Goal: Task Accomplishment & Management: Manage account settings

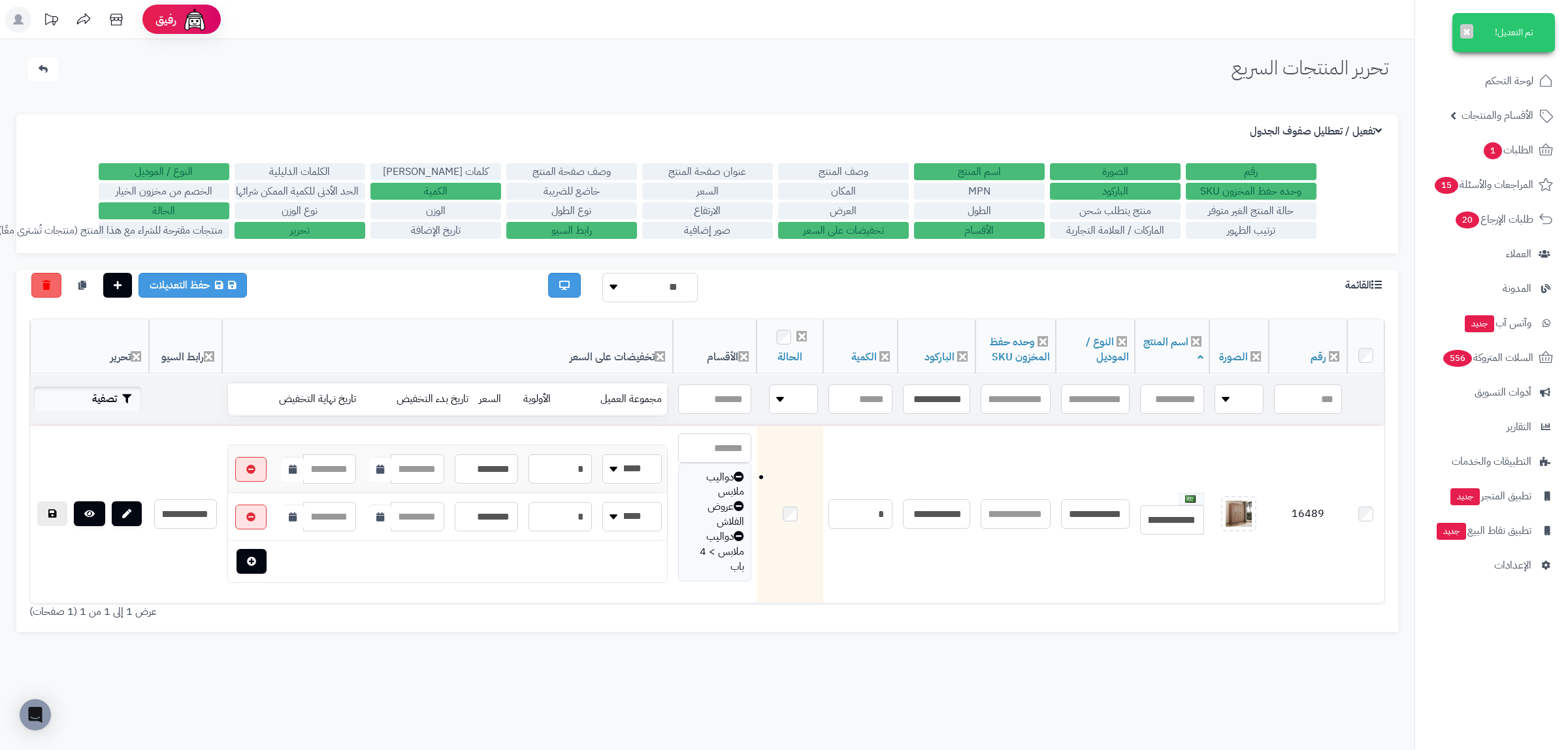
type input "**********"
click at [105, 401] on button "تصفية" at bounding box center [87, 399] width 108 height 25
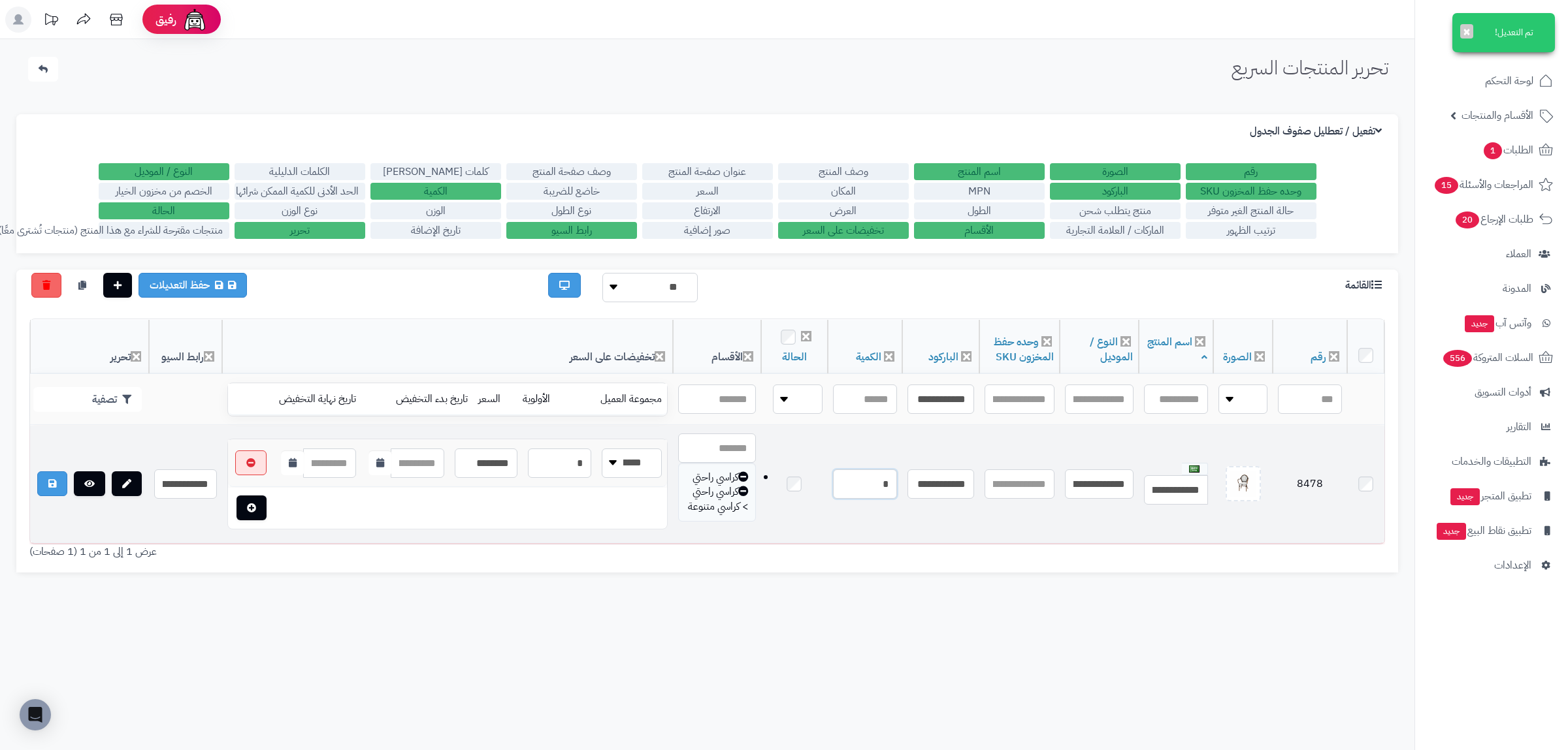
drag, startPoint x: 869, startPoint y: 483, endPoint x: 901, endPoint y: 485, distance: 32.1
click at [897, 485] on input "*" at bounding box center [865, 484] width 64 height 29
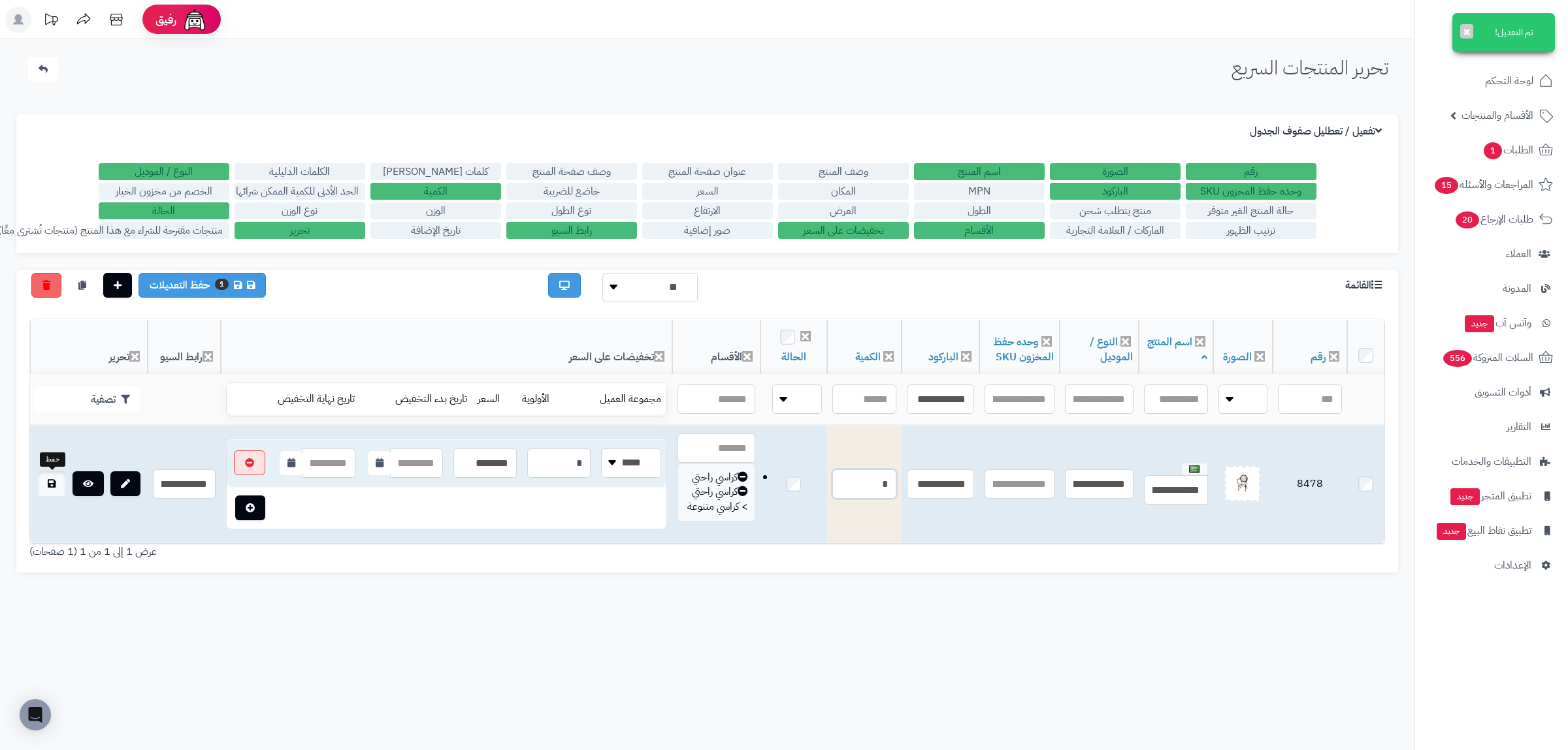
type input "*"
click at [48, 486] on icon at bounding box center [52, 484] width 8 height 9
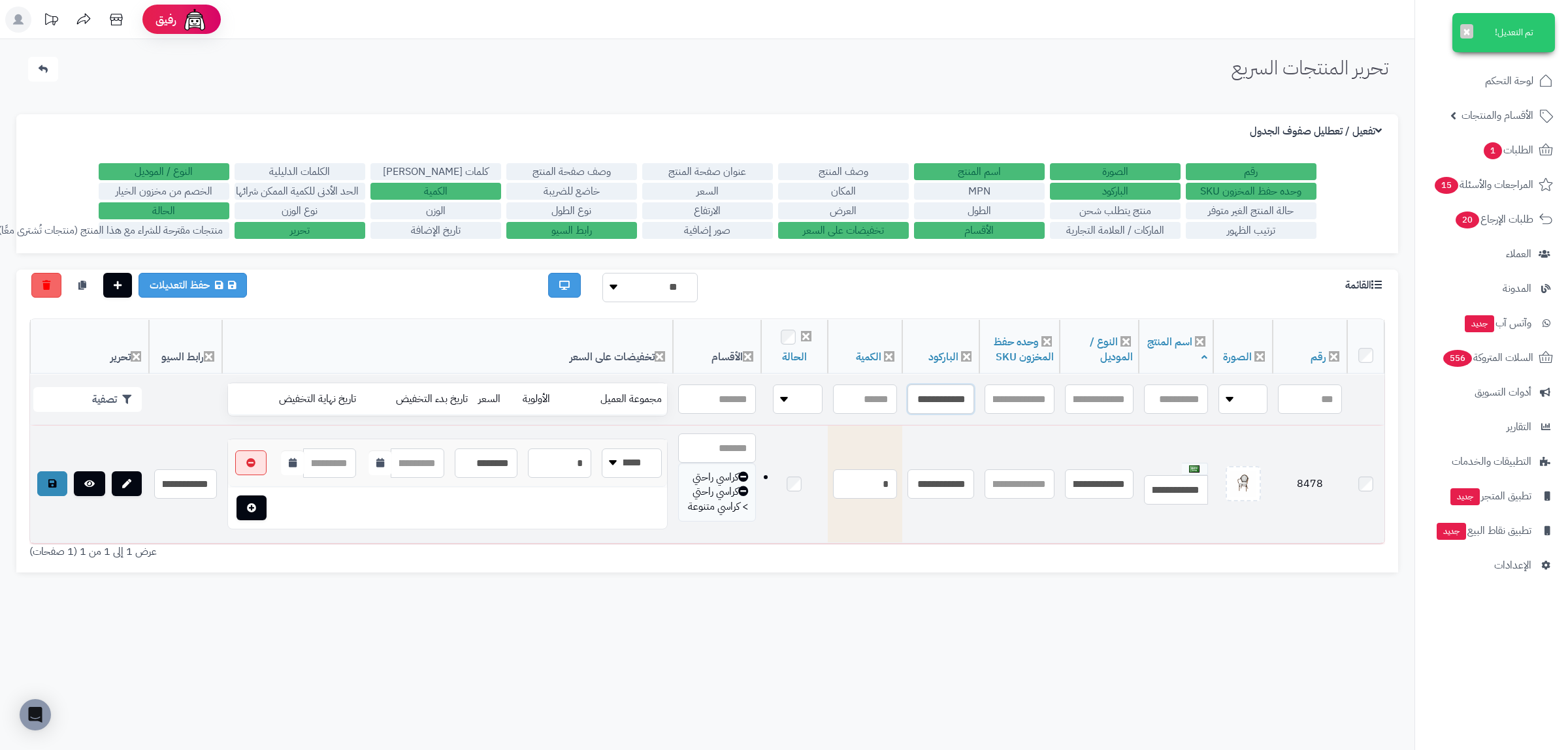
click at [915, 405] on input "**********" at bounding box center [940, 400] width 66 height 29
paste input "text"
type input "**********"
click at [80, 392] on button "تصفية" at bounding box center [87, 399] width 108 height 25
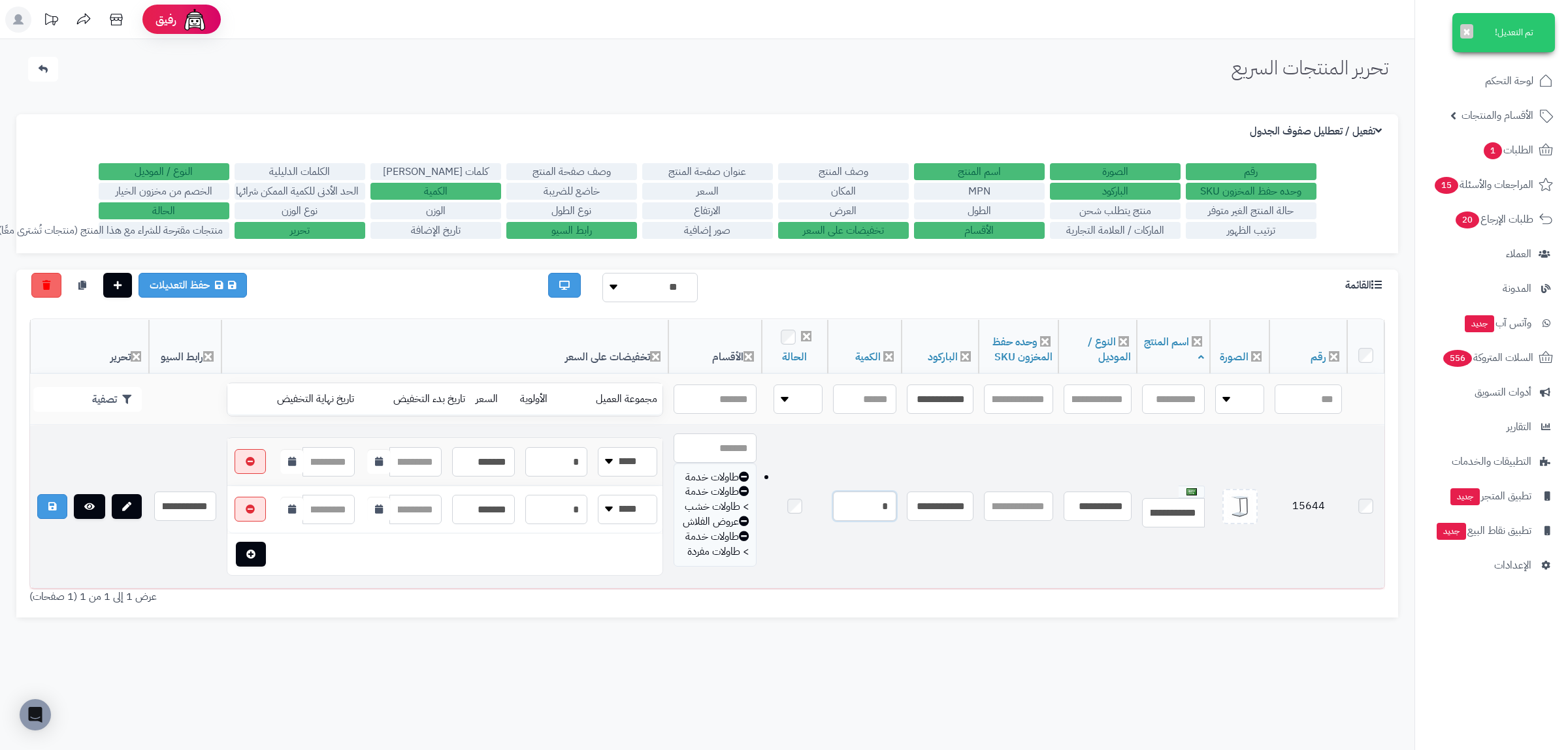
drag, startPoint x: 875, startPoint y: 542, endPoint x: 892, endPoint y: 544, distance: 17.1
click at [892, 521] on input "*" at bounding box center [865, 507] width 64 height 29
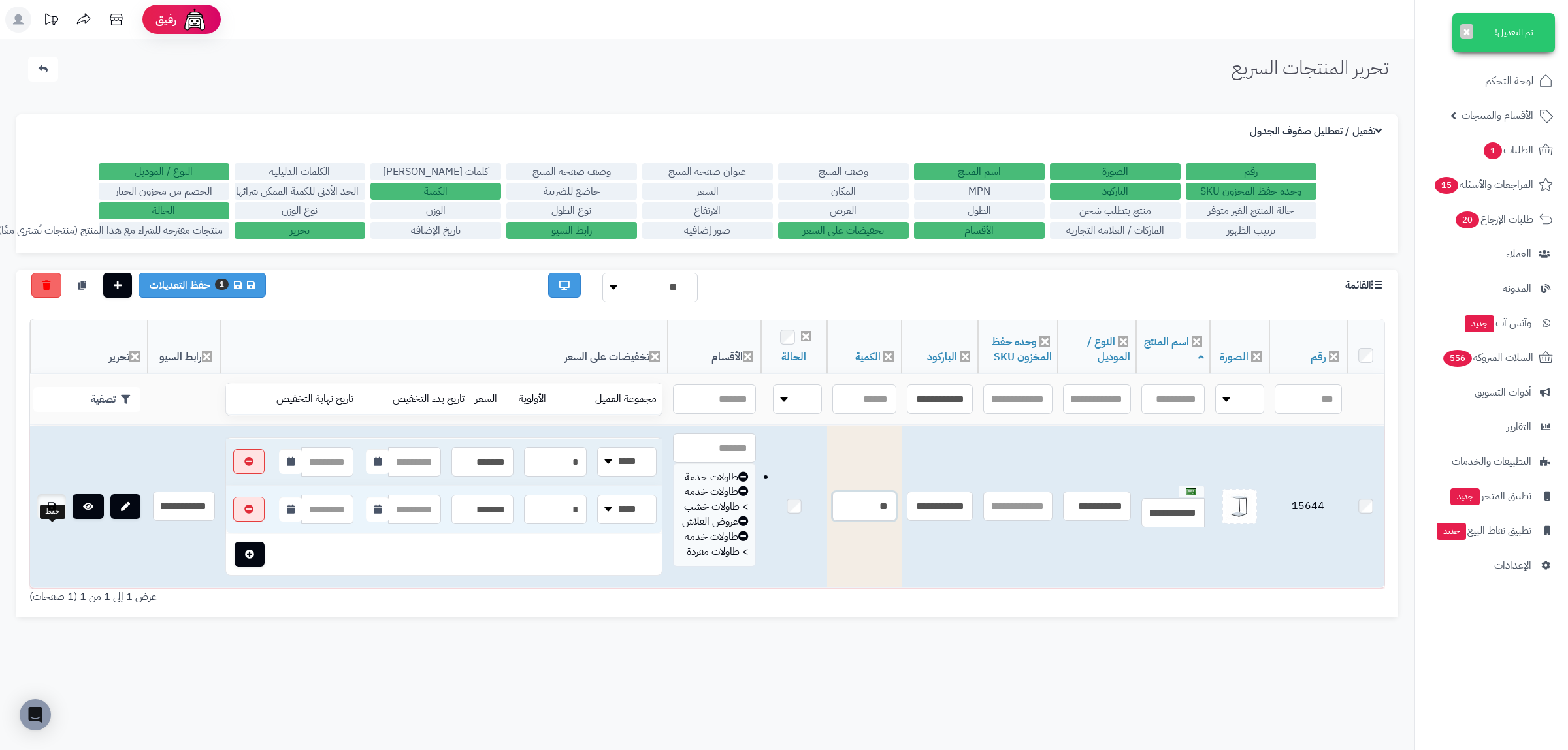
type input "**"
click at [49, 519] on link at bounding box center [52, 506] width 29 height 25
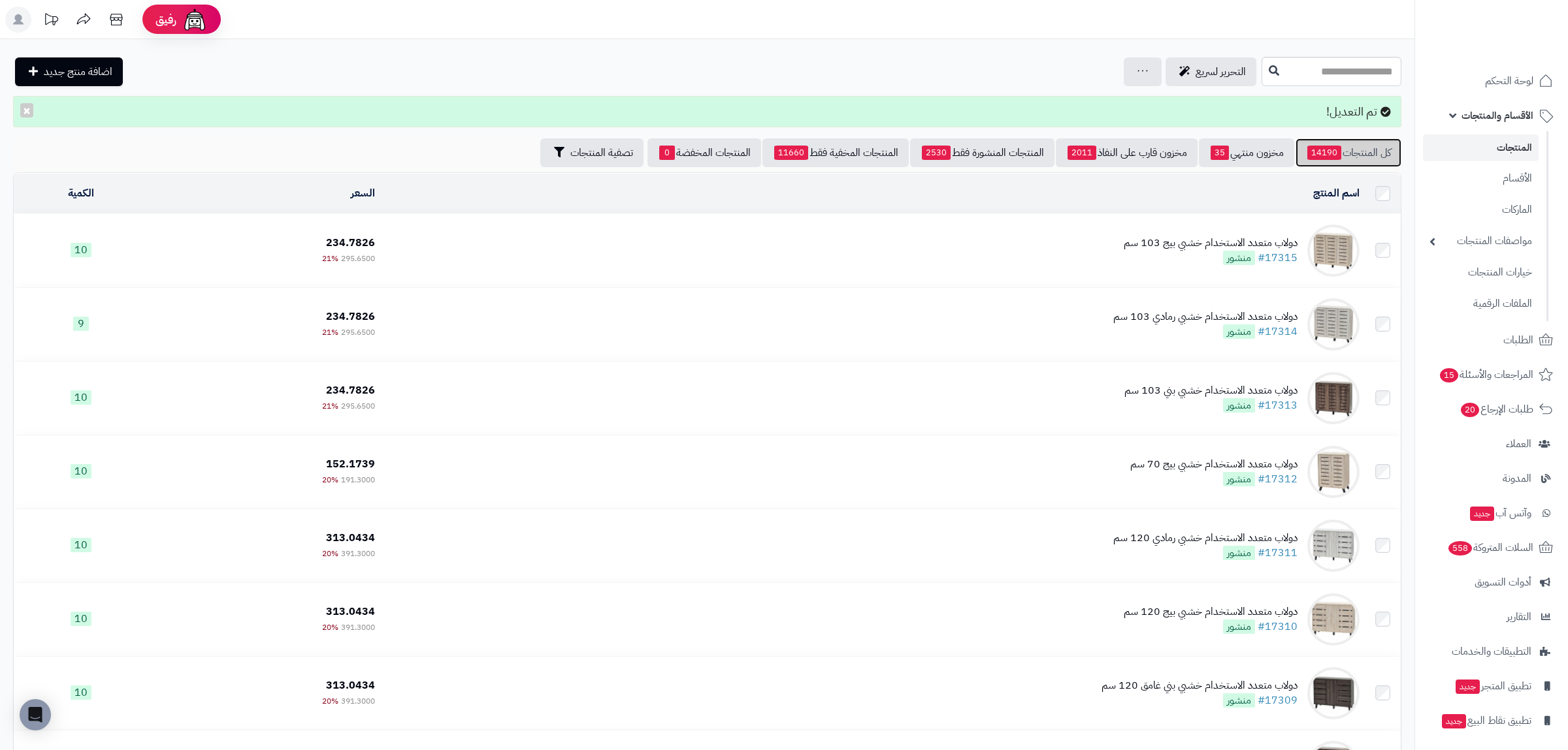
drag, startPoint x: 1340, startPoint y: 143, endPoint x: 1339, endPoint y: 150, distance: 7.1
click at [1339, 150] on link "كل المنتجات 14190" at bounding box center [1348, 153] width 106 height 29
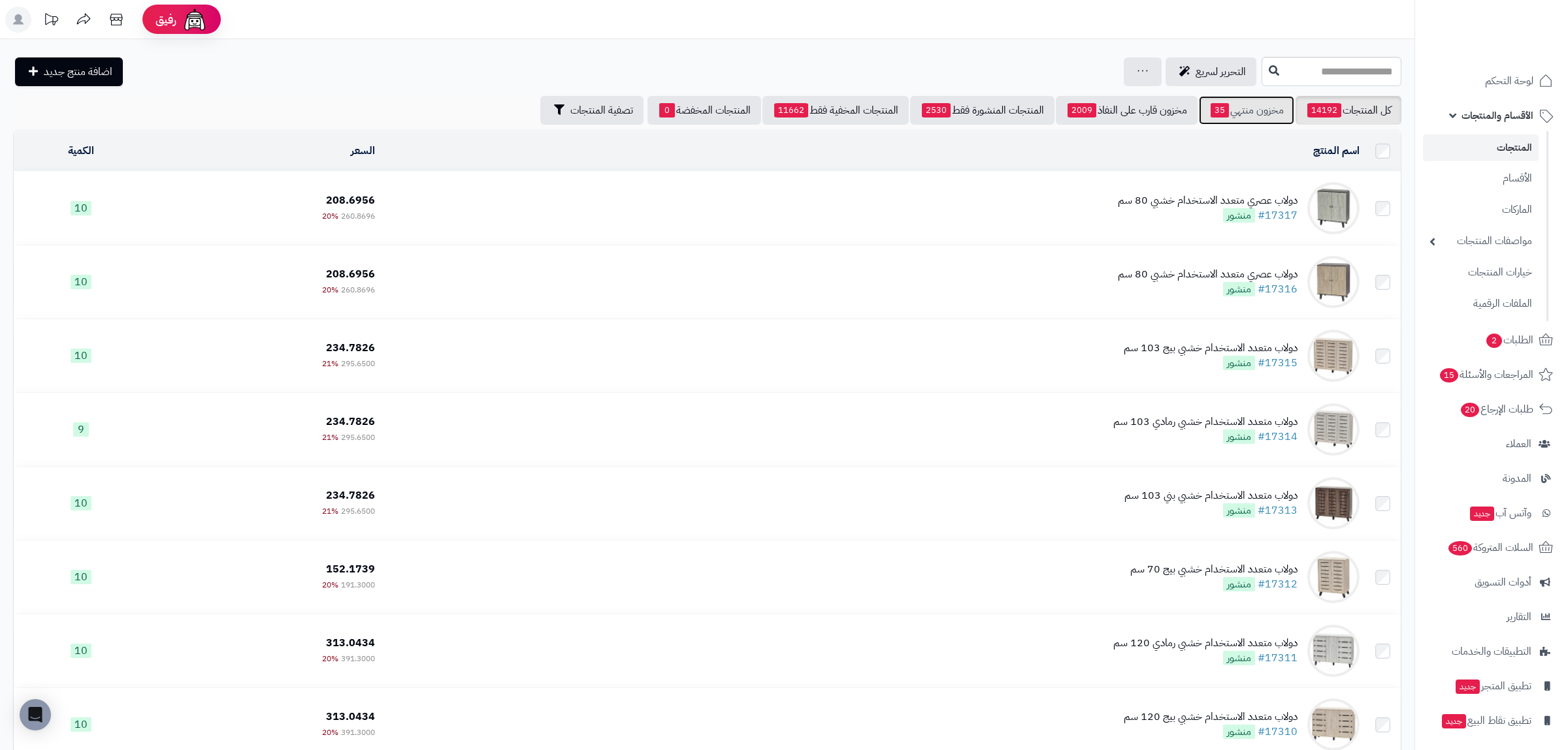
click at [1252, 115] on link "مخزون منتهي 35" at bounding box center [1246, 111] width 95 height 29
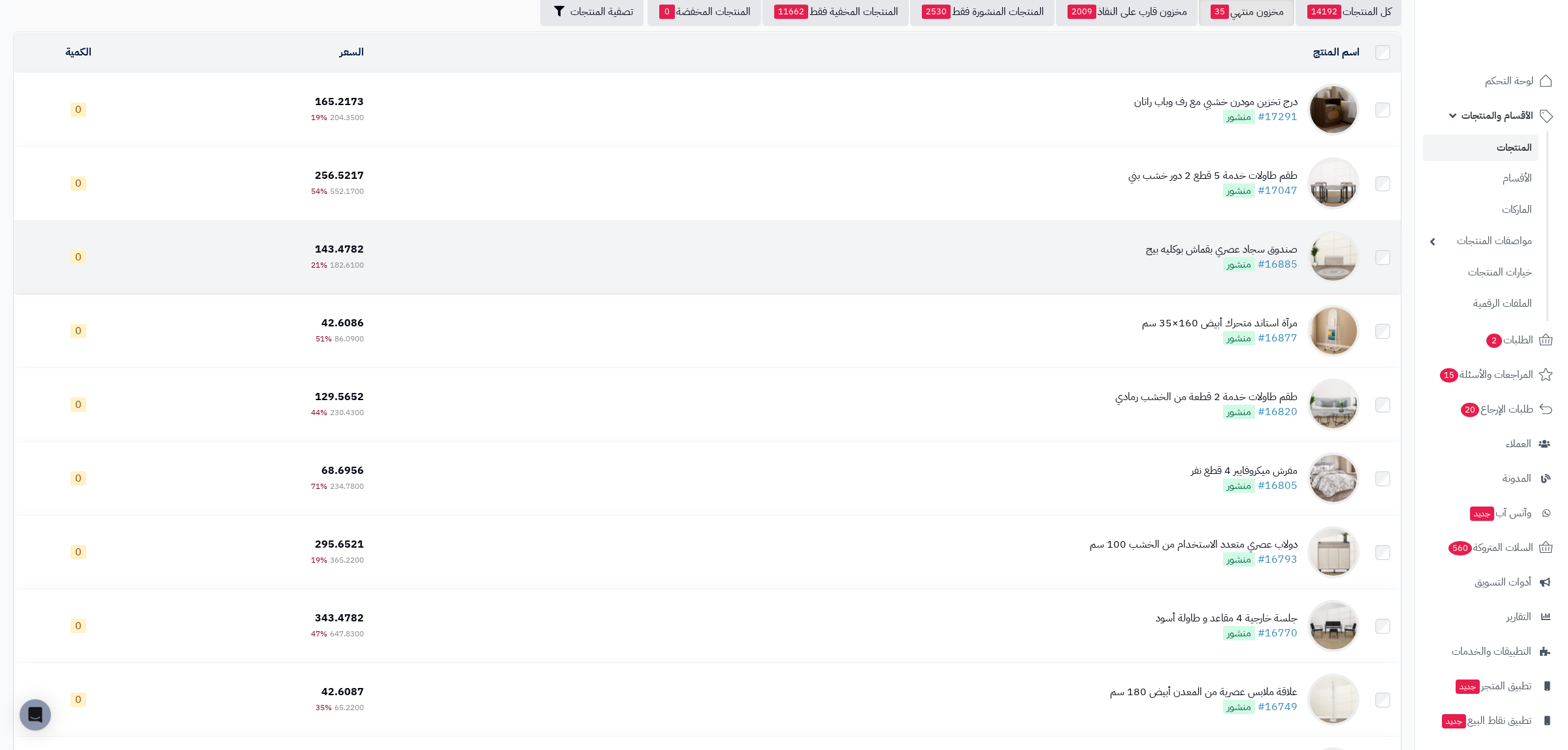
scroll to position [304, 0]
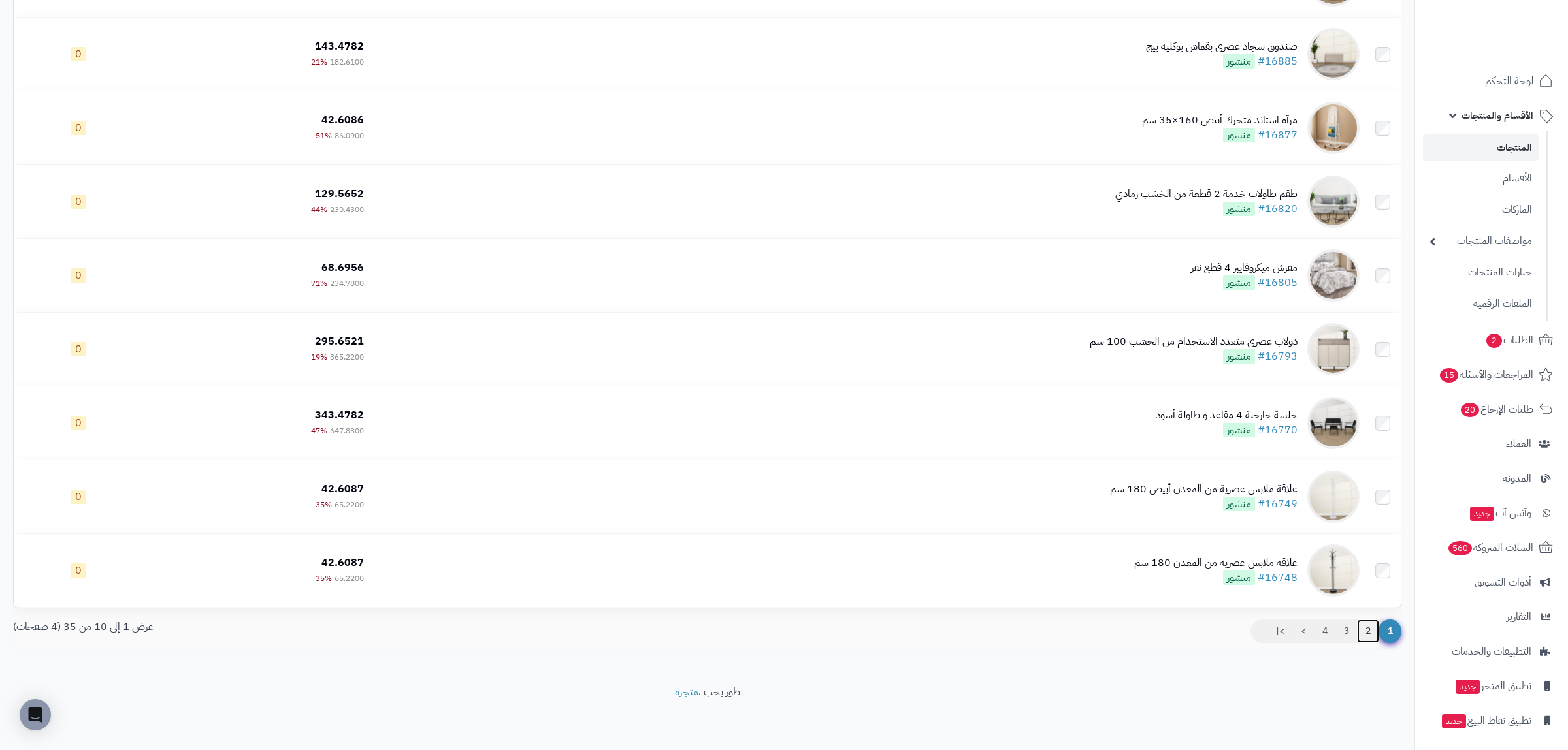
click at [1367, 637] on link "2" at bounding box center [1368, 632] width 22 height 24
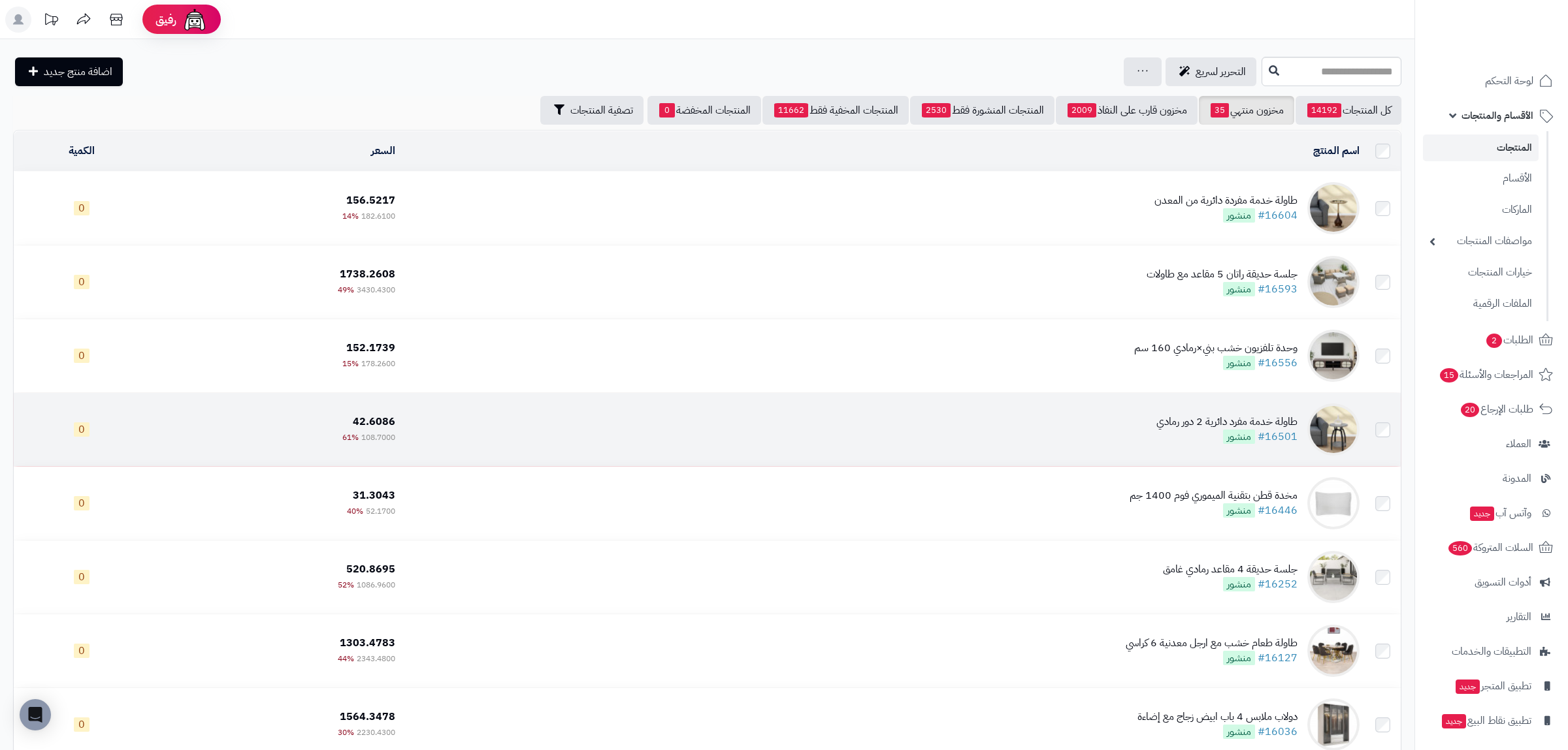
scroll to position [304, 0]
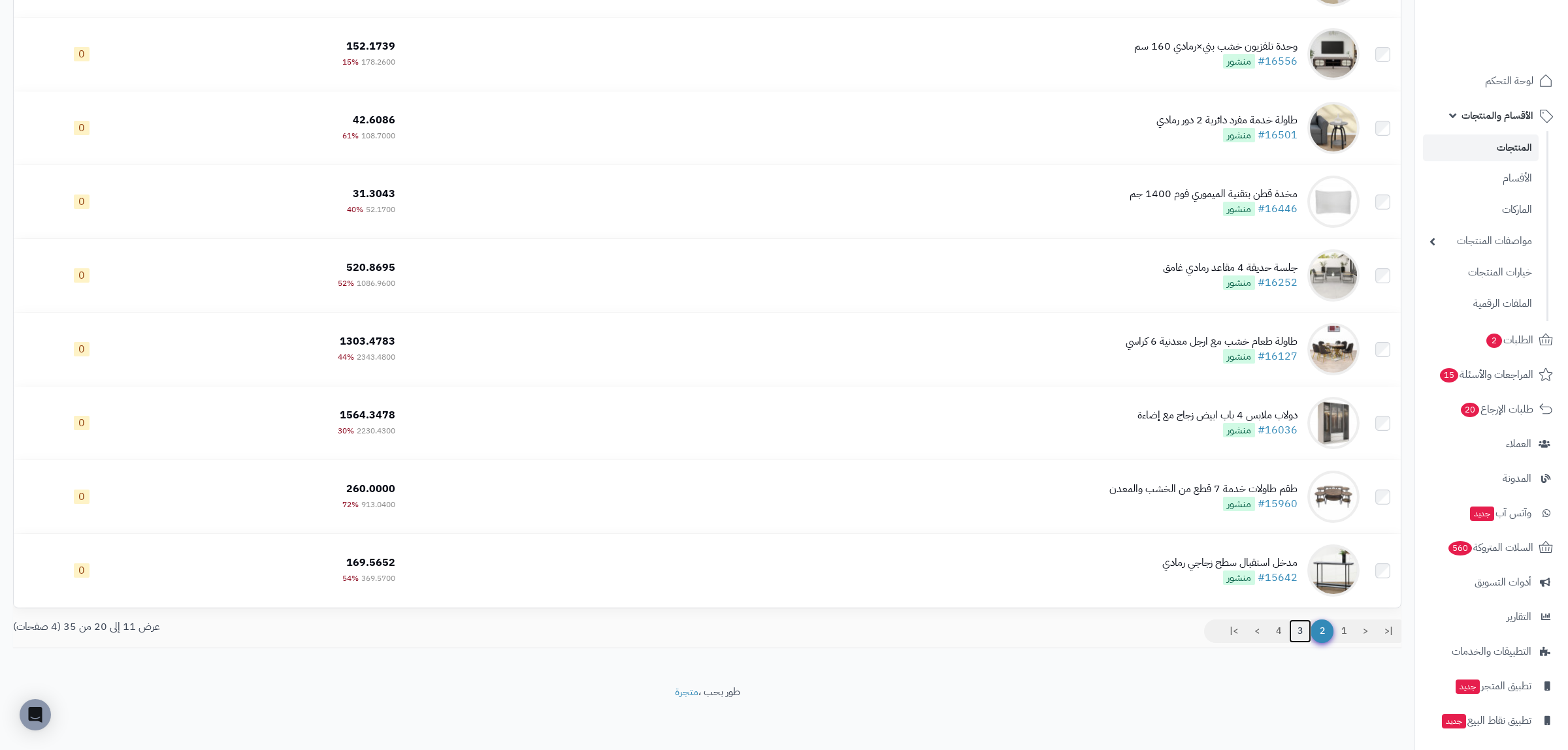
click at [1296, 637] on link "3" at bounding box center [1300, 632] width 22 height 24
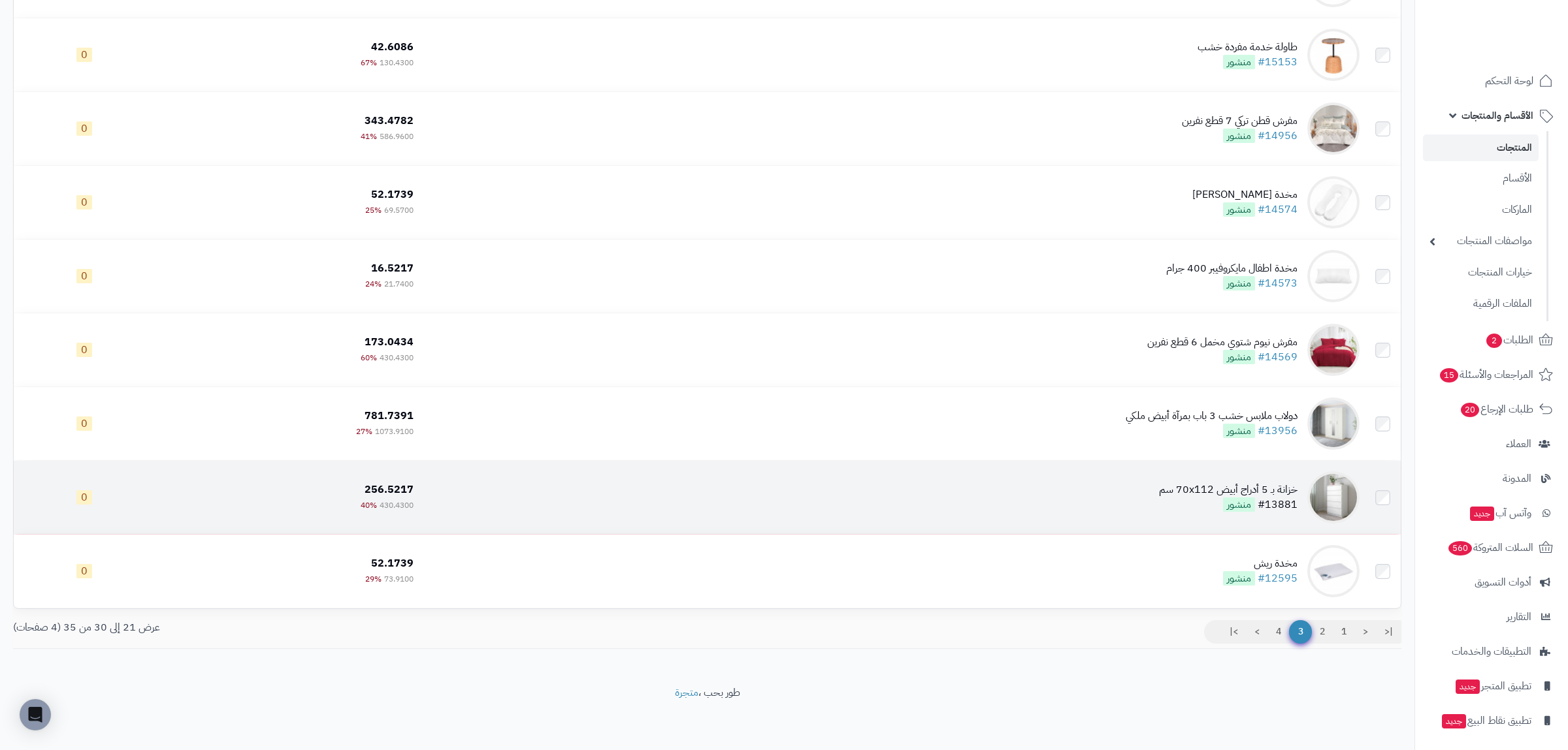
scroll to position [304, 0]
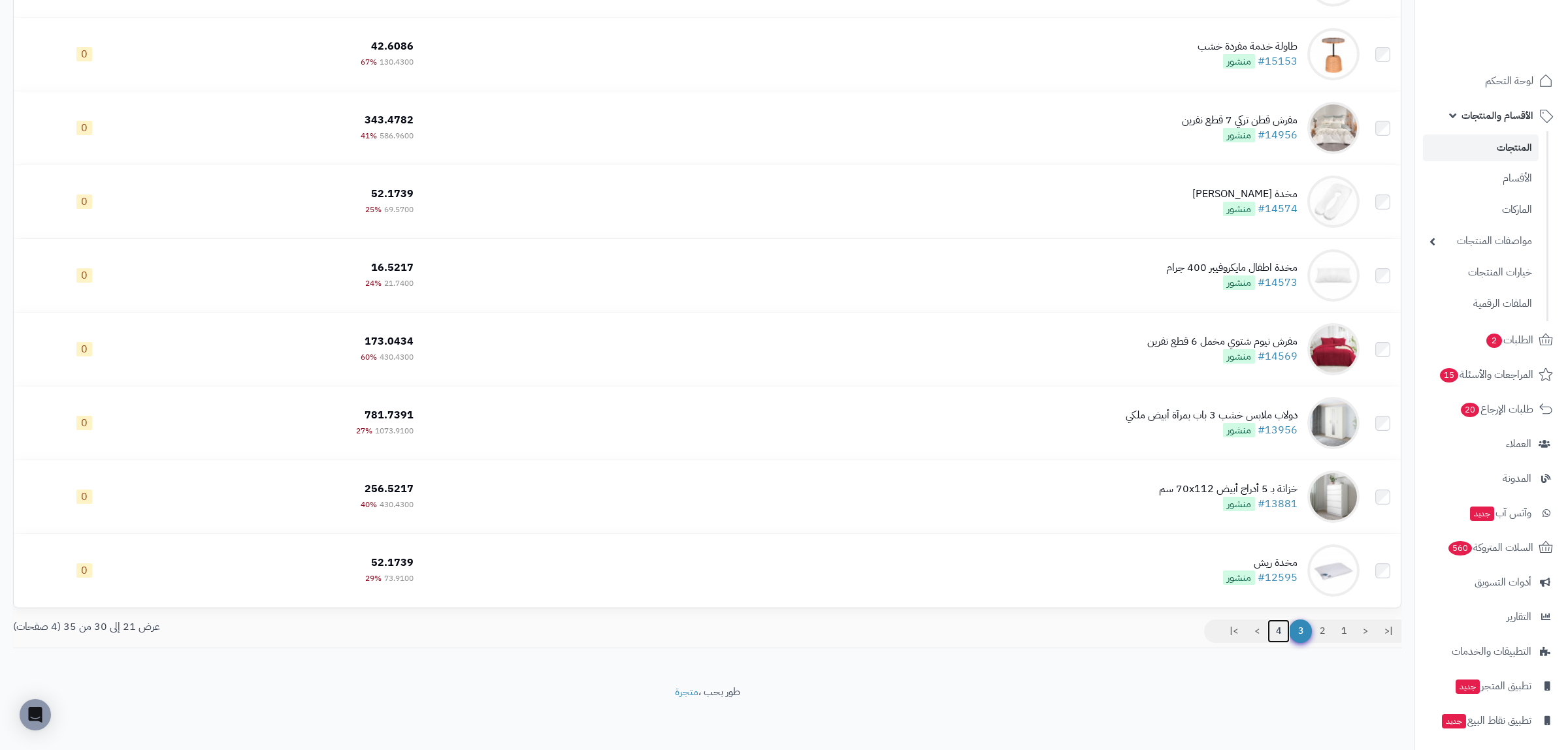
click at [1276, 633] on link "4" at bounding box center [1278, 632] width 22 height 24
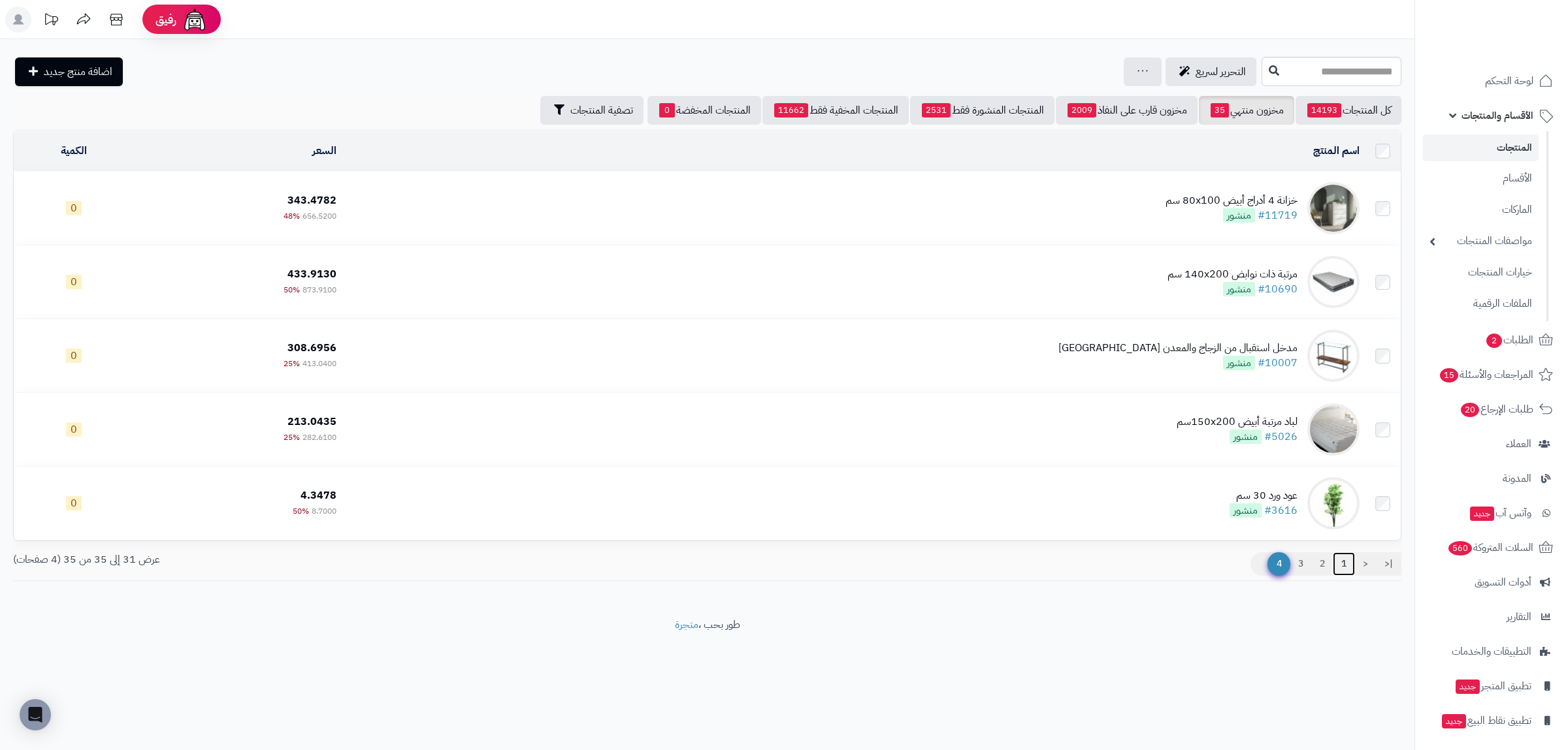
click at [1344, 564] on link "1" at bounding box center [1344, 564] width 22 height 24
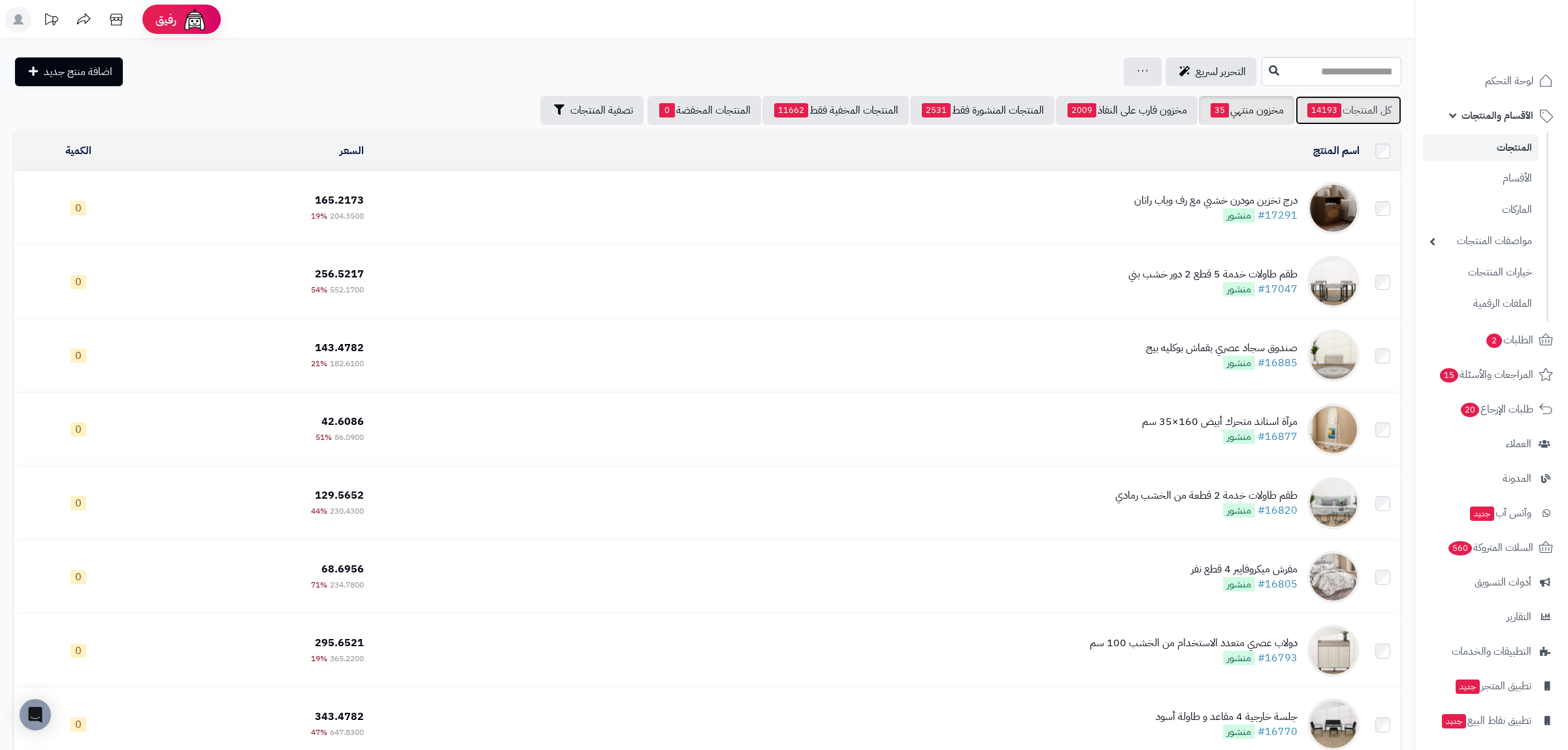
click at [1353, 115] on link "كل المنتجات 14193" at bounding box center [1348, 111] width 106 height 29
